Goal: Manage account settings

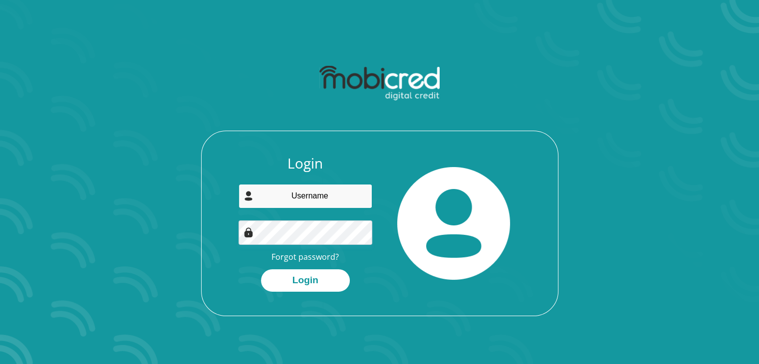
click at [318, 201] on input "email" at bounding box center [306, 196] width 134 height 24
click at [261, 270] on button "Login" at bounding box center [305, 281] width 89 height 22
type input "[EMAIL_ADDRESS][DOMAIN_NAME]"
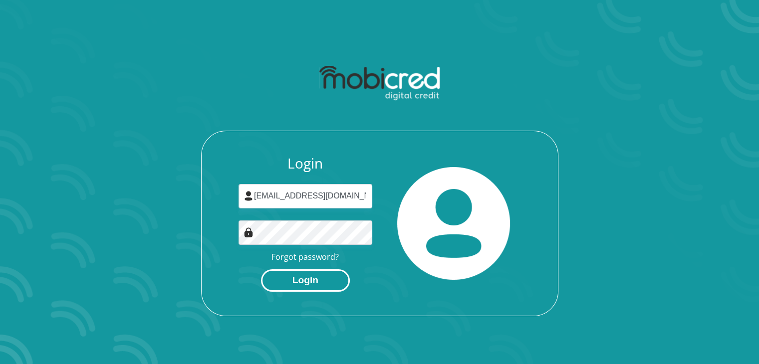
click at [322, 288] on button "Login" at bounding box center [305, 281] width 89 height 22
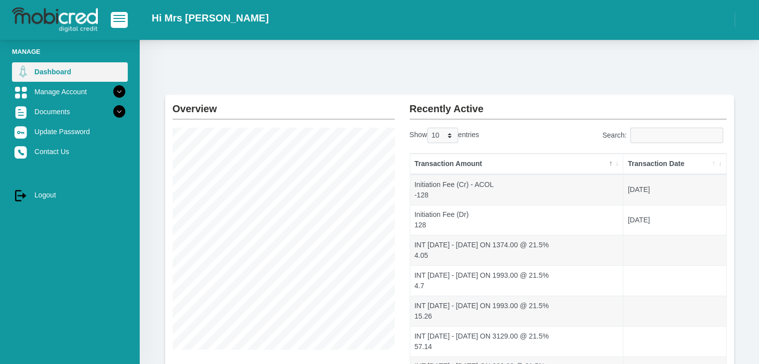
click at [108, 81] on link "Dashboard" at bounding box center [70, 71] width 116 height 19
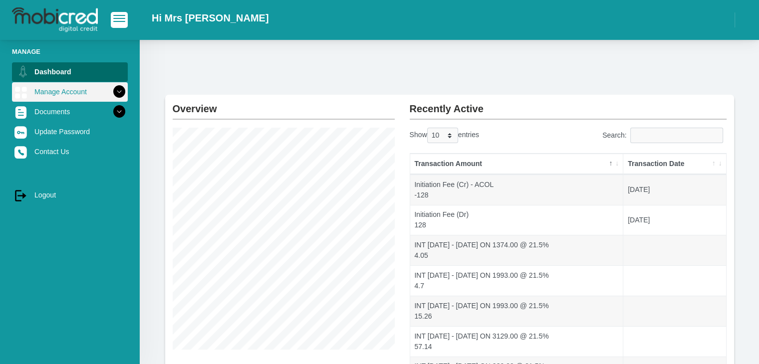
click at [111, 86] on icon at bounding box center [119, 91] width 17 height 17
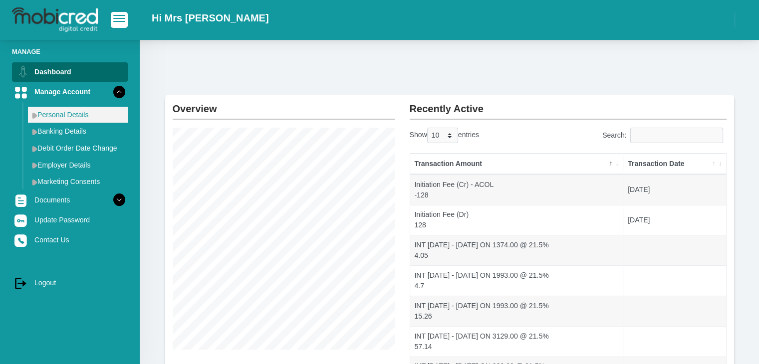
click at [90, 116] on link "Personal Details" at bounding box center [78, 115] width 100 height 16
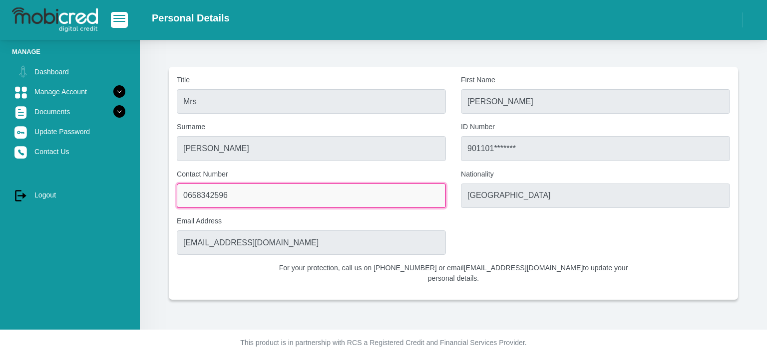
click at [260, 204] on input "0658342596" at bounding box center [311, 196] width 269 height 24
drag, startPoint x: 259, startPoint y: 198, endPoint x: 103, endPoint y: 198, distance: 155.2
click at [110, 198] on div "Manage Dashboard Manage Account Personal Details Banking Details" at bounding box center [383, 165] width 767 height 330
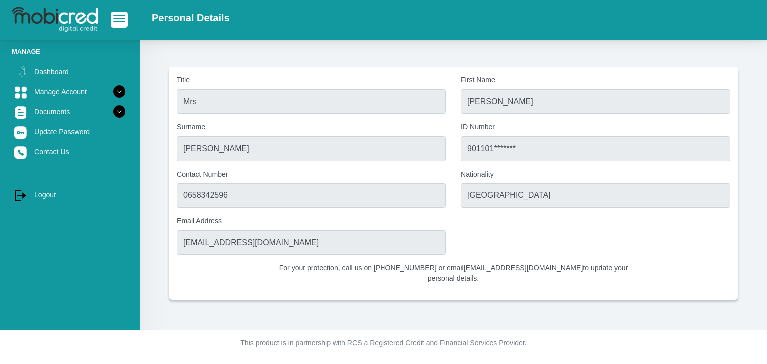
drag, startPoint x: 446, startPoint y: 267, endPoint x: 548, endPoint y: 270, distance: 101.9
click at [548, 270] on p "For your protection, call us on [PHONE_NUMBER] or email [EMAIL_ADDRESS][DOMAIN_…" at bounding box center [454, 273] width 364 height 21
copy p "[EMAIL_ADDRESS][DOMAIN_NAME]"
click at [57, 112] on link "Documents" at bounding box center [70, 111] width 116 height 19
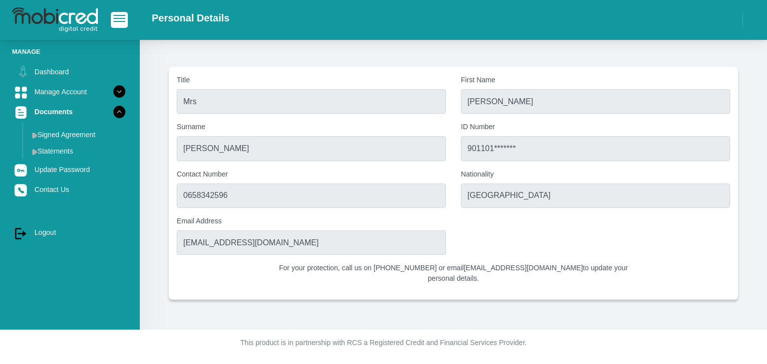
copy p "[EMAIL_ADDRESS][DOMAIN_NAME]"
